Goal: Task Accomplishment & Management: Use online tool/utility

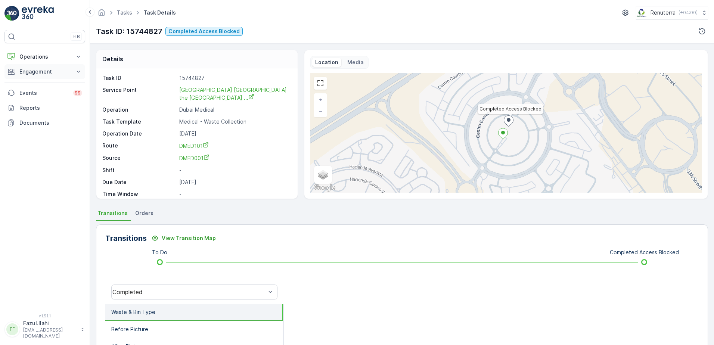
click at [40, 77] on button "Engagement" at bounding box center [44, 71] width 81 height 15
click at [40, 115] on p "Service Points" at bounding box center [37, 115] width 36 height 7
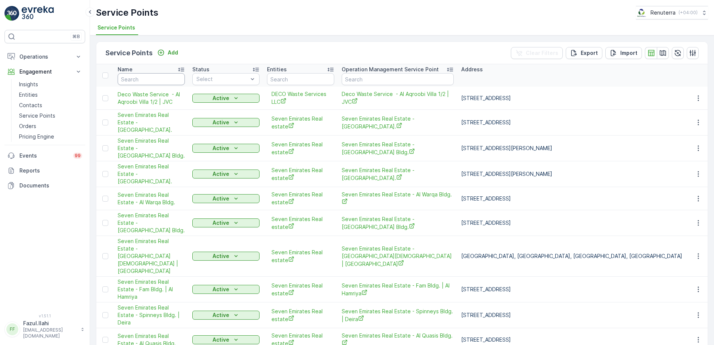
click at [164, 79] on input "text" at bounding box center [151, 79] width 67 height 12
type input "Alo"
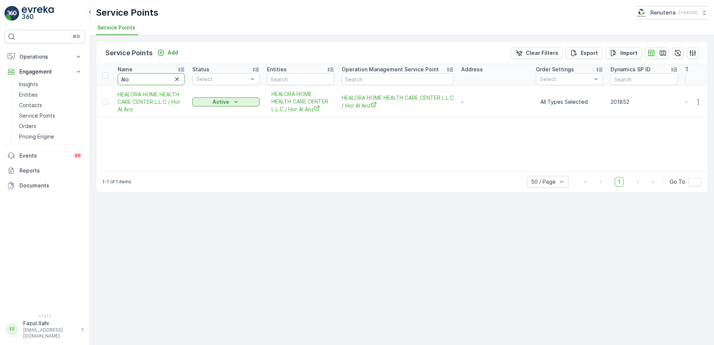
click at [164, 79] on input "Alo" at bounding box center [151, 79] width 67 height 12
type input "Al"
click at [164, 79] on input "Al" at bounding box center [151, 79] width 67 height 12
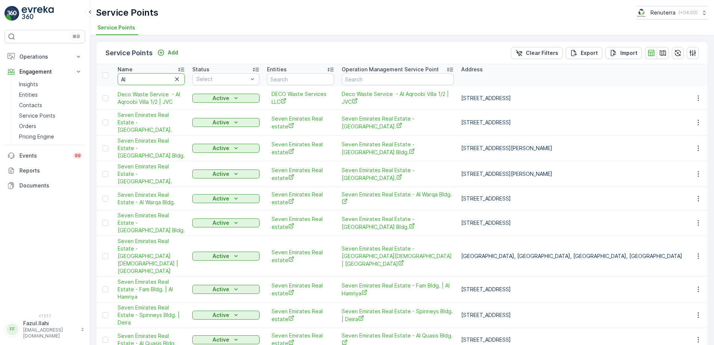
click at [164, 79] on input "Al" at bounding box center [151, 79] width 67 height 12
type input "Al Noura"
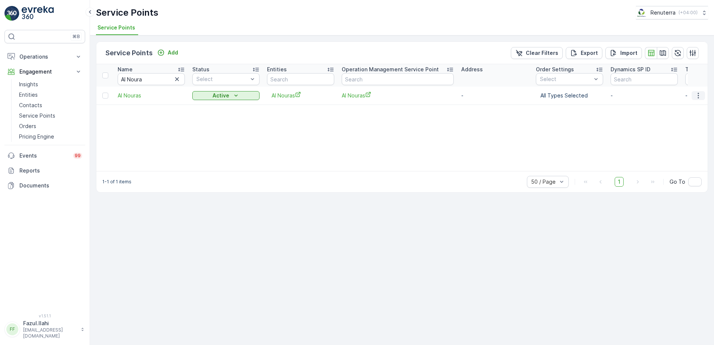
click at [701, 94] on icon "button" at bounding box center [697, 95] width 7 height 7
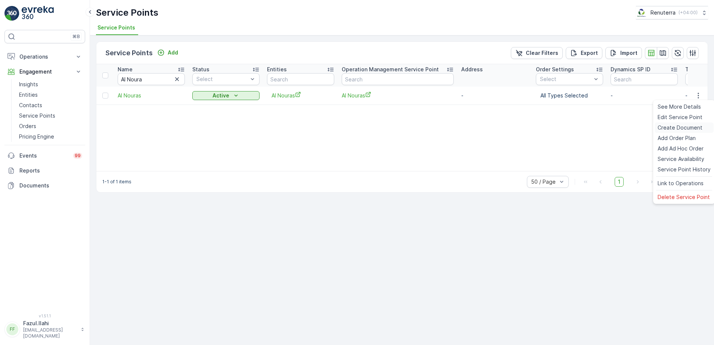
click at [674, 126] on span "Create Document" at bounding box center [679, 127] width 45 height 7
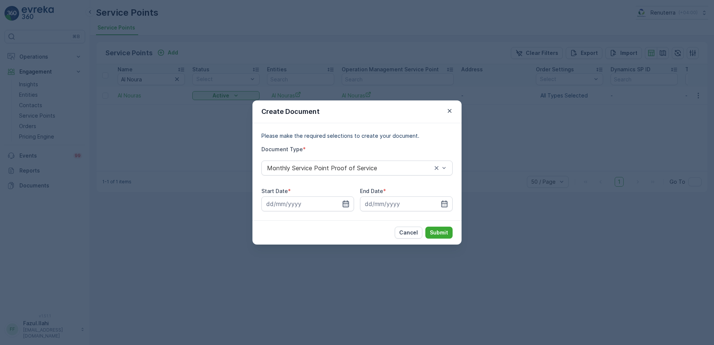
click at [344, 202] on icon "button" at bounding box center [345, 203] width 7 height 7
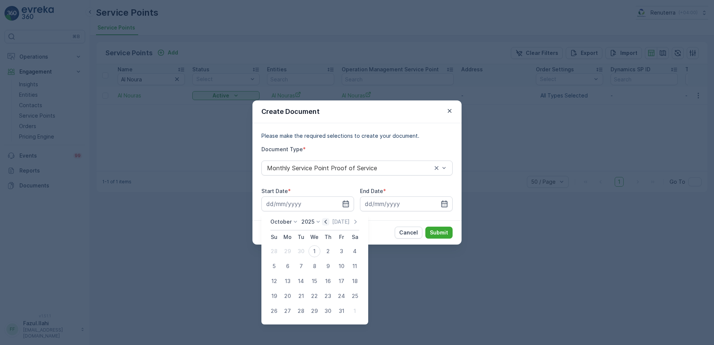
click at [328, 225] on icon "button" at bounding box center [325, 221] width 7 height 7
click at [287, 253] on div "1" at bounding box center [287, 251] width 12 height 12
type input "[DATE]"
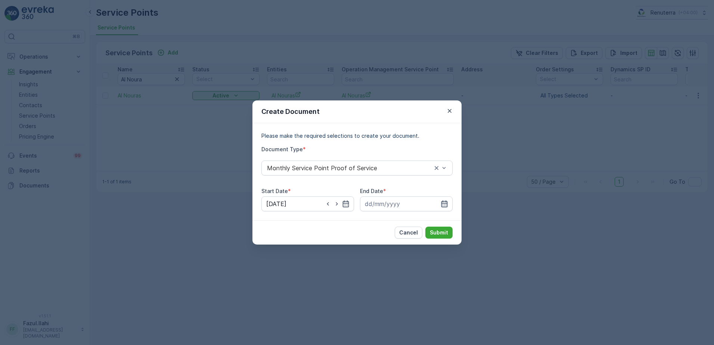
click at [443, 204] on icon "button" at bounding box center [444, 203] width 6 height 7
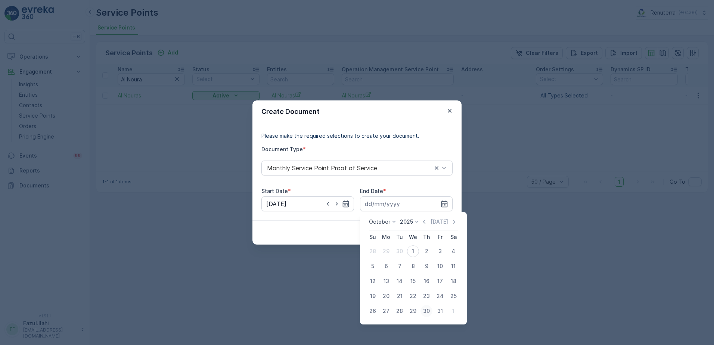
click at [427, 312] on div "30" at bounding box center [426, 311] width 12 height 12
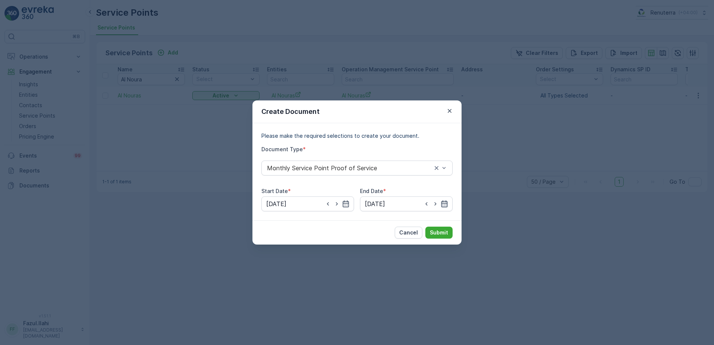
click at [447, 202] on icon "button" at bounding box center [443, 203] width 7 height 7
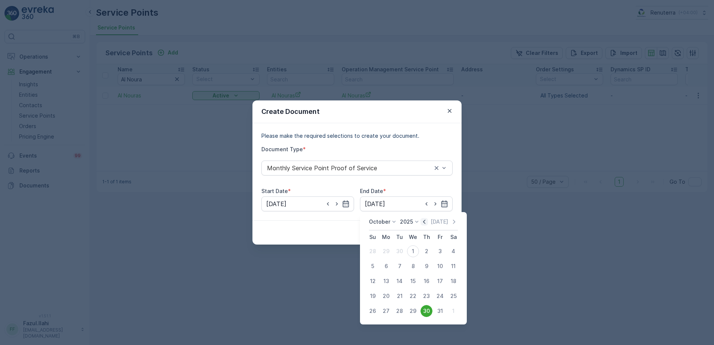
click at [425, 222] on icon "button" at bounding box center [423, 221] width 7 height 7
click at [403, 313] on div "30" at bounding box center [399, 311] width 12 height 12
type input "[DATE]"
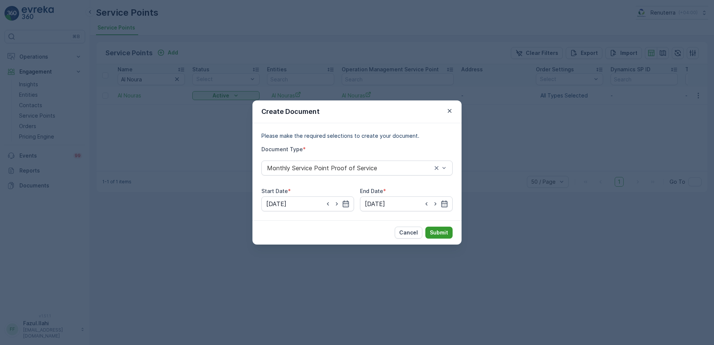
click at [445, 236] on button "Submit" at bounding box center [438, 233] width 27 height 12
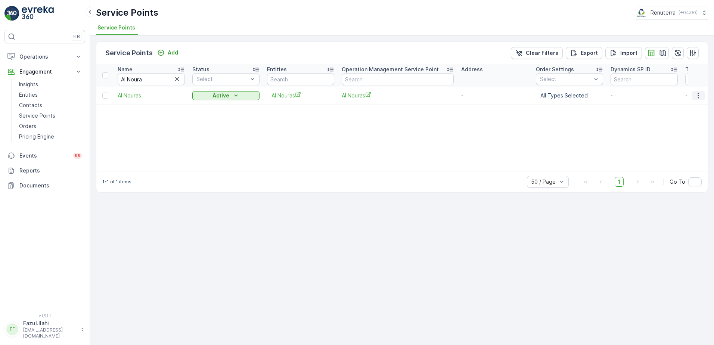
click at [694, 93] on button "button" at bounding box center [697, 95] width 13 height 9
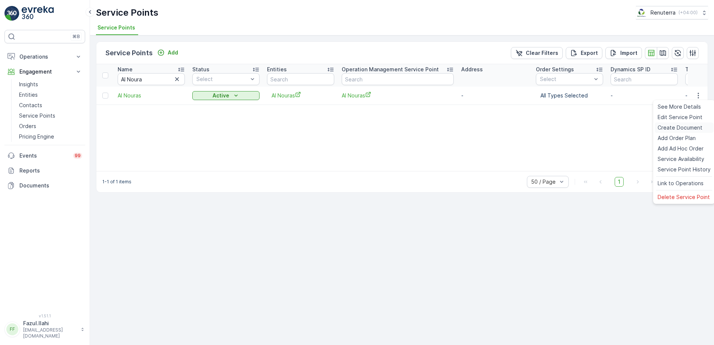
click at [691, 128] on span "Create Document" at bounding box center [679, 127] width 45 height 7
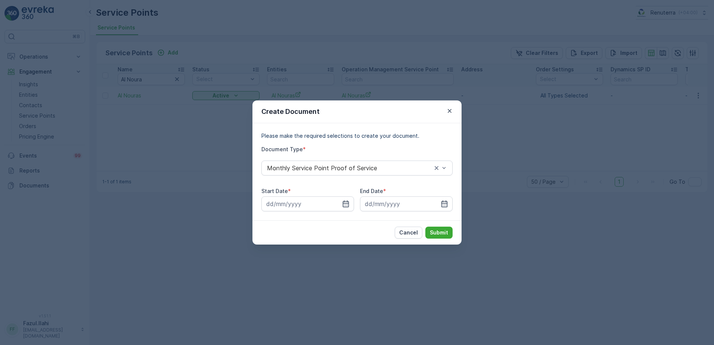
click at [360, 197] on div at bounding box center [406, 203] width 93 height 15
click at [347, 204] on icon "button" at bounding box center [345, 203] width 7 height 7
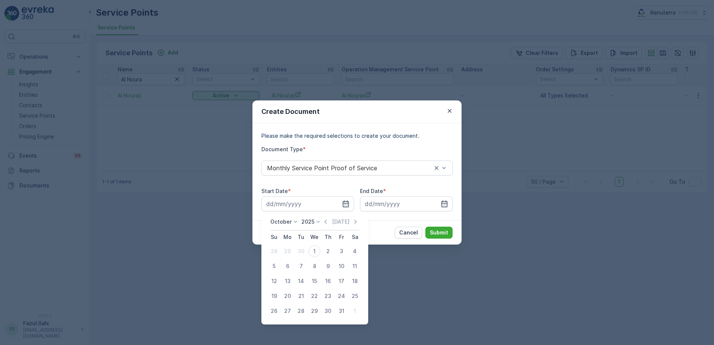
click at [201, 277] on div "Create Document Please make the required selections to create your document. Do…" at bounding box center [357, 172] width 714 height 345
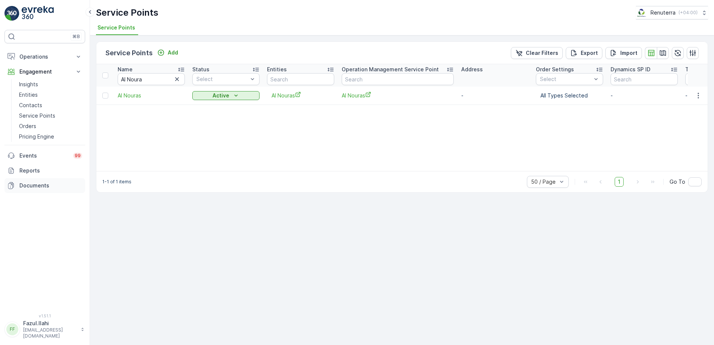
click at [29, 182] on p "Documents" at bounding box center [50, 185] width 63 height 7
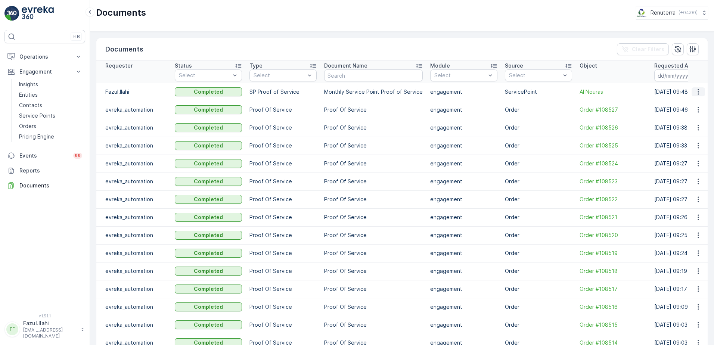
click at [694, 92] on icon "button" at bounding box center [697, 91] width 7 height 7
click at [690, 104] on span "See Details" at bounding box center [695, 102] width 29 height 7
